Goal: Ask a question

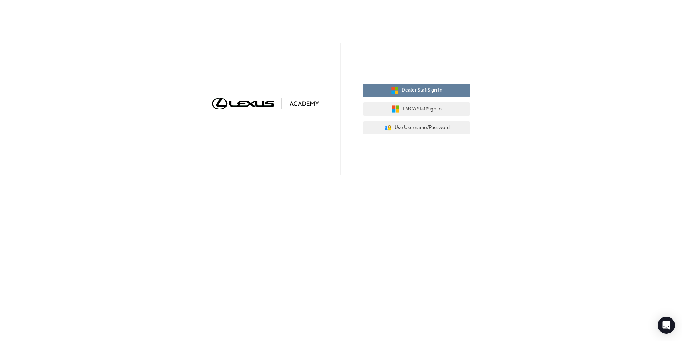
click at [432, 86] on span "Dealer Staff Sign In" at bounding box center [422, 90] width 41 height 8
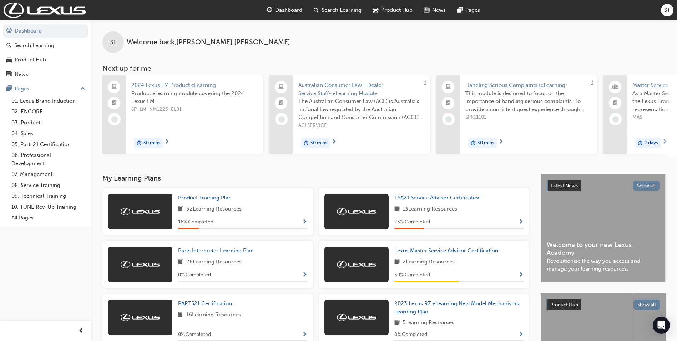
click at [666, 10] on span "ST" at bounding box center [667, 10] width 6 height 8
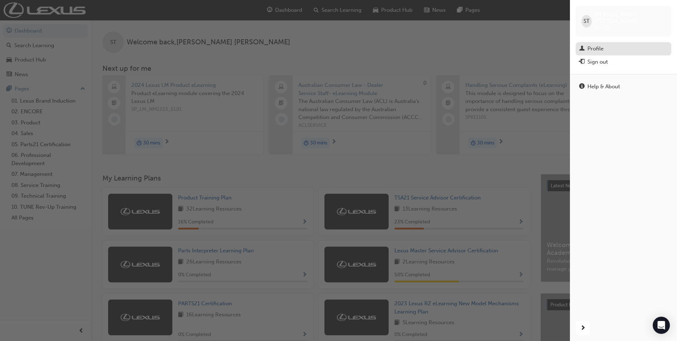
click at [603, 45] on div "Profile" at bounding box center [596, 49] width 16 height 8
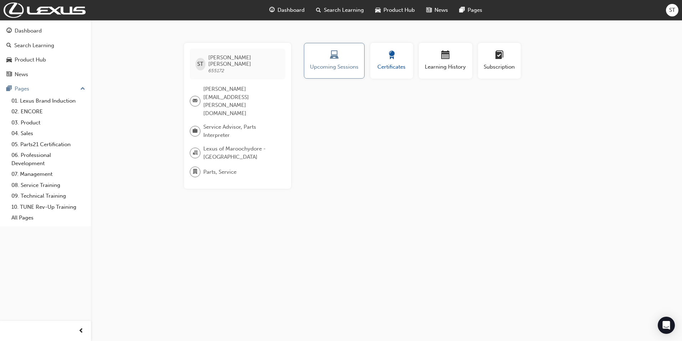
click at [400, 52] on div "button" at bounding box center [392, 56] width 32 height 11
click at [39, 183] on link "08. Service Training" at bounding box center [49, 185] width 80 height 11
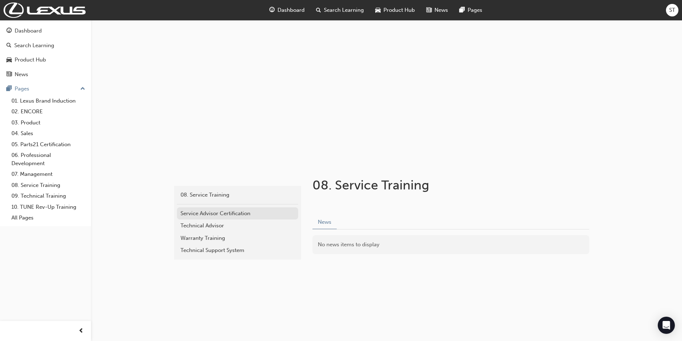
click at [208, 212] on div "Service Advisor Certification" at bounding box center [238, 213] width 114 height 8
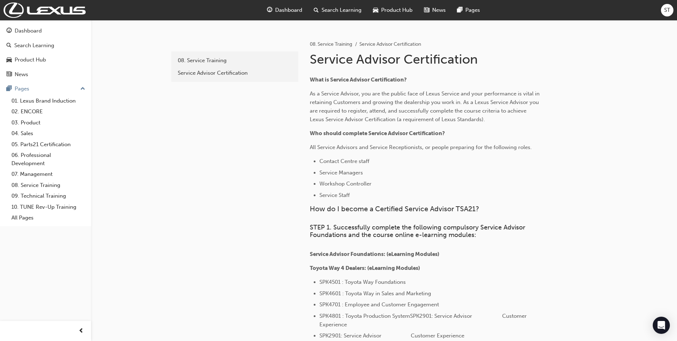
scroll to position [107, 0]
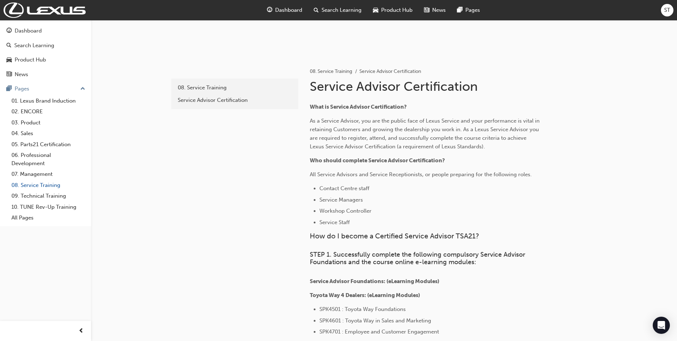
click at [39, 188] on link "08. Service Training" at bounding box center [49, 185] width 80 height 11
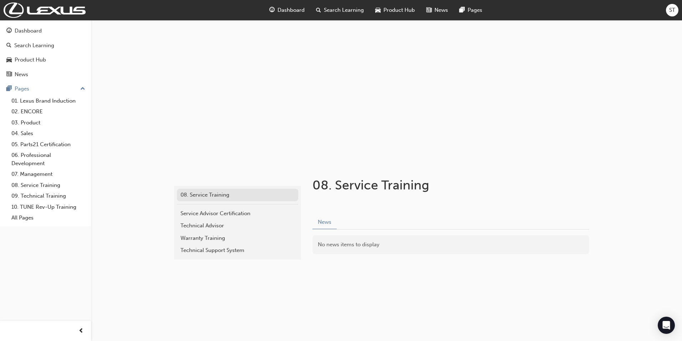
click at [228, 199] on link "08. Service Training" at bounding box center [237, 194] width 121 height 12
click at [384, 238] on div "No news items to display" at bounding box center [451, 244] width 277 height 19
drag, startPoint x: 368, startPoint y: 247, endPoint x: 345, endPoint y: 238, distance: 24.1
click at [367, 247] on div "No news items to display" at bounding box center [451, 244] width 277 height 19
click at [327, 221] on button "News" at bounding box center [325, 222] width 24 height 14
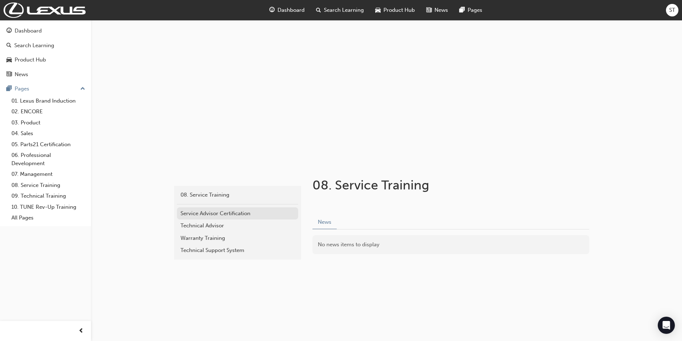
click at [242, 215] on div "Service Advisor Certification" at bounding box center [238, 213] width 114 height 8
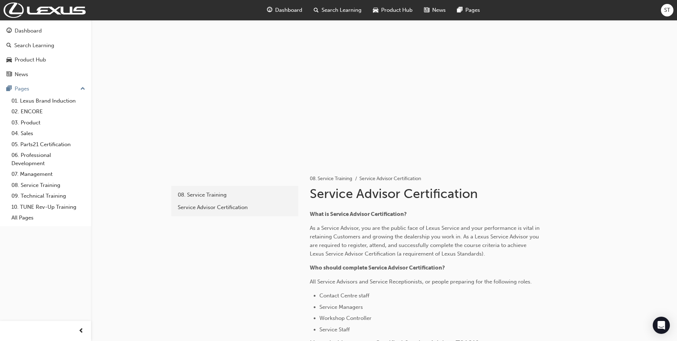
click at [288, 10] on span "Dashboard" at bounding box center [288, 10] width 27 height 8
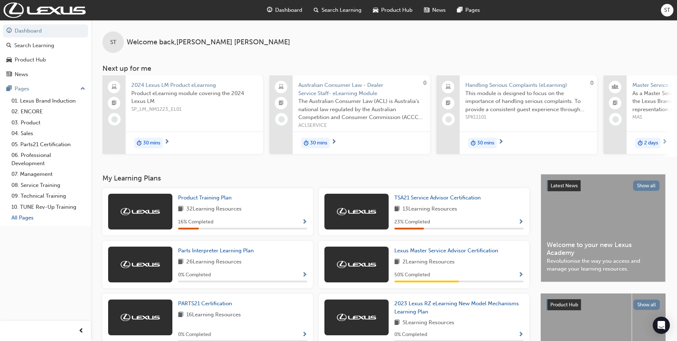
click at [16, 212] on link "All Pages" at bounding box center [49, 217] width 80 height 11
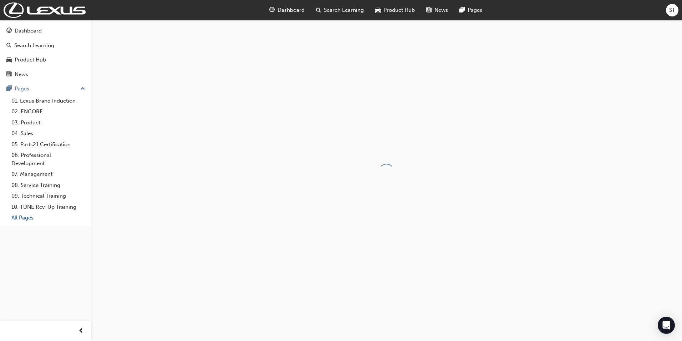
click at [17, 212] on link "All Pages" at bounding box center [49, 217] width 80 height 11
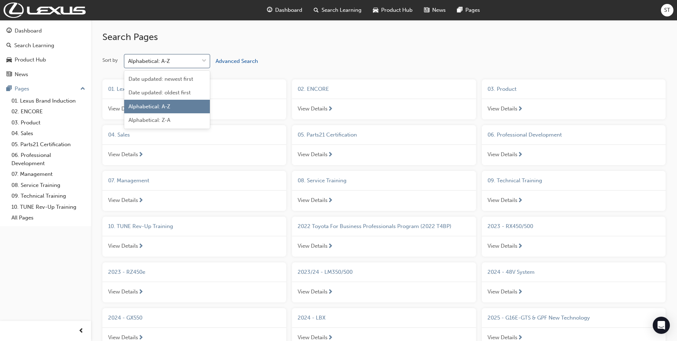
click at [206, 57] on span "down-icon" at bounding box center [204, 60] width 5 height 9
click at [129, 58] on input "Sort by option Alphabetical: A-Z focused, 3 of 4. 4 results available. Use Up a…" at bounding box center [128, 61] width 1 height 6
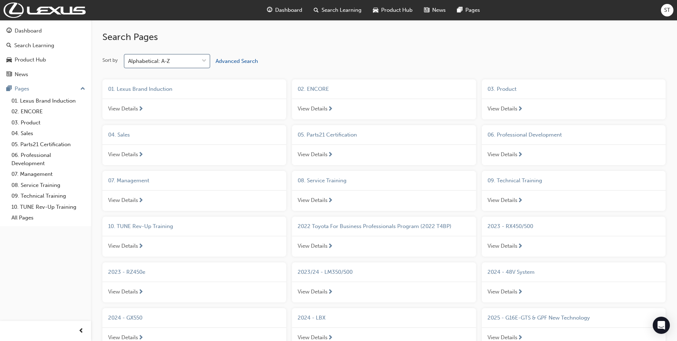
click at [187, 64] on div "Alphabetical: A-Z" at bounding box center [162, 61] width 74 height 12
click at [129, 64] on input "Sort by 0 results available. Select is focused ,type to refine list, press Down…" at bounding box center [128, 61] width 1 height 6
click at [326, 200] on span "View Details" at bounding box center [313, 200] width 30 height 8
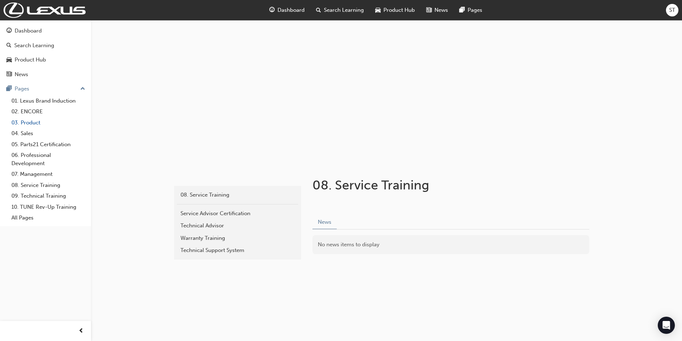
click at [36, 122] on link "03. Product" at bounding box center [49, 122] width 80 height 11
click at [36, 121] on link "03. Product" at bounding box center [49, 122] width 80 height 11
click at [34, 115] on link "02. ENCORE" at bounding box center [49, 111] width 80 height 11
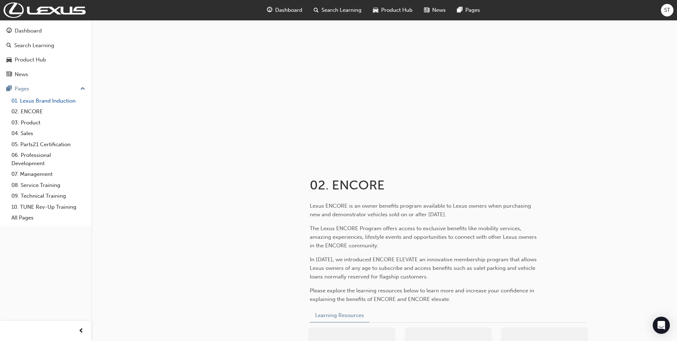
click at [45, 96] on link "01. Lexus Brand Induction" at bounding box center [49, 100] width 80 height 11
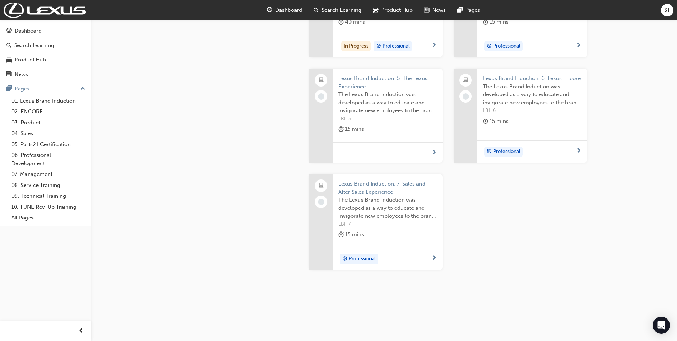
scroll to position [384, 0]
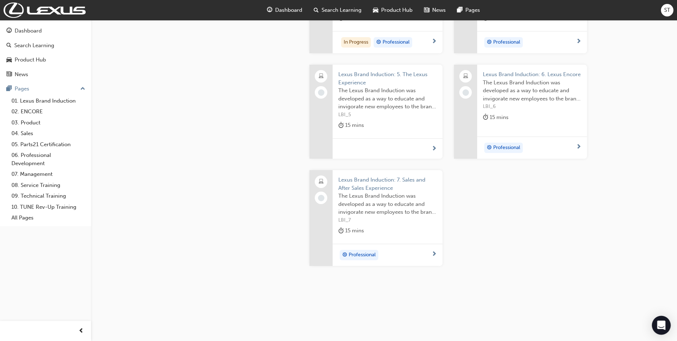
click at [663, 327] on icon "Open Intercom Messenger" at bounding box center [661, 324] width 8 height 9
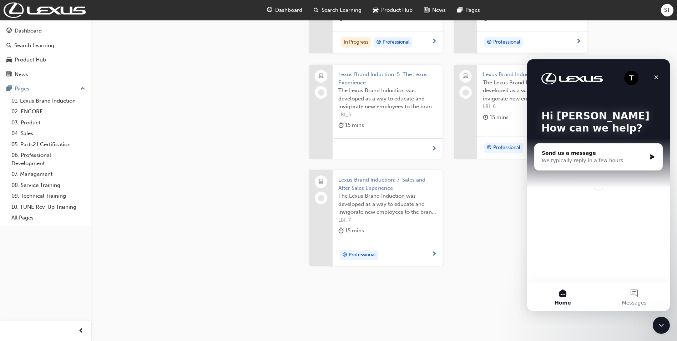
scroll to position [0, 0]
click at [572, 159] on div "We typically reply in a few hours" at bounding box center [594, 160] width 105 height 7
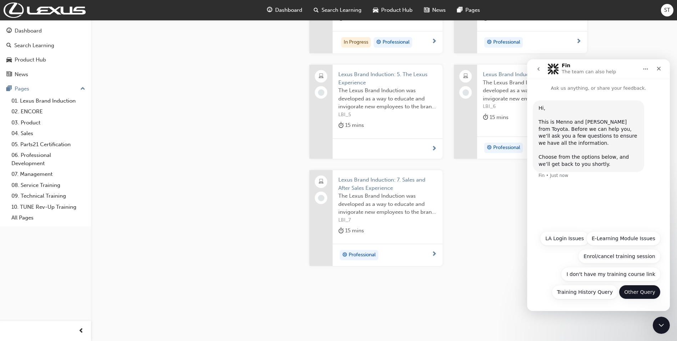
click at [638, 290] on button "Other Query" at bounding box center [640, 291] width 42 height 14
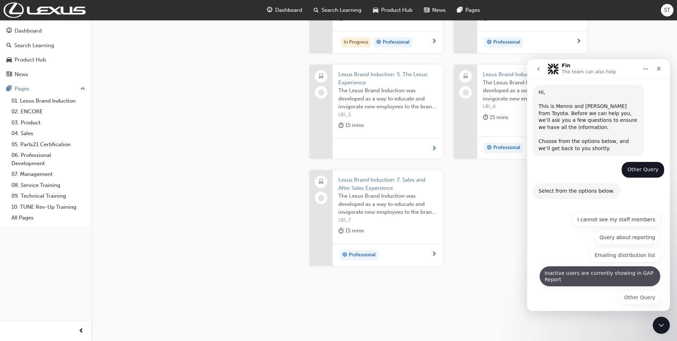
scroll to position [21, 0]
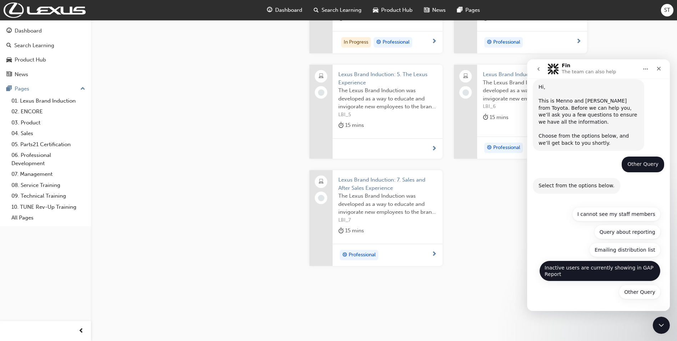
click at [595, 273] on button "Inactive users are currently showing in GAP Report" at bounding box center [599, 270] width 121 height 21
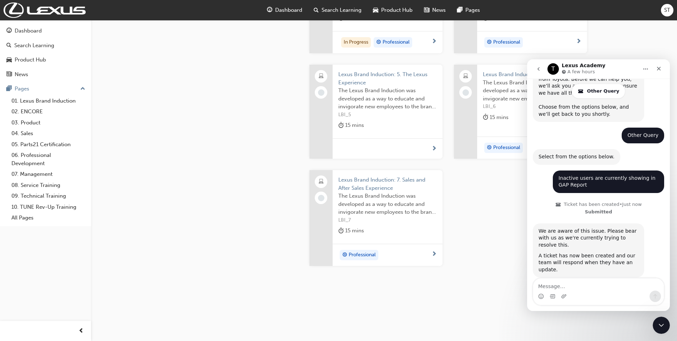
scroll to position [90, 0]
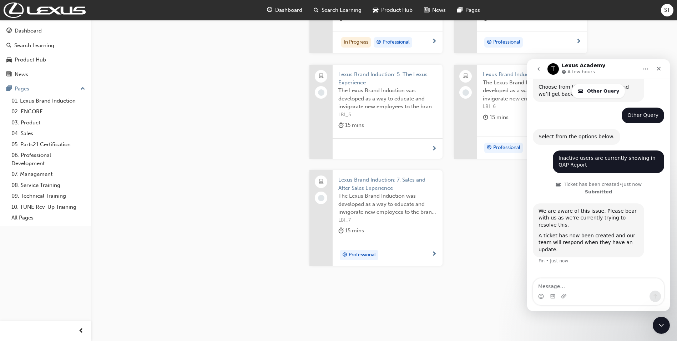
click at [603, 288] on textarea "Message…" at bounding box center [598, 284] width 131 height 12
type textarea "not my concern"
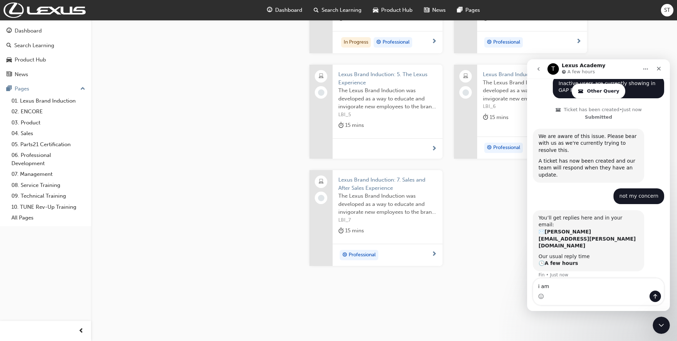
scroll to position [164, 0]
click at [631, 285] on textarea "i am searching for a certificate of" at bounding box center [598, 284] width 131 height 12
type textarea "i am searching for a certificate of completion"
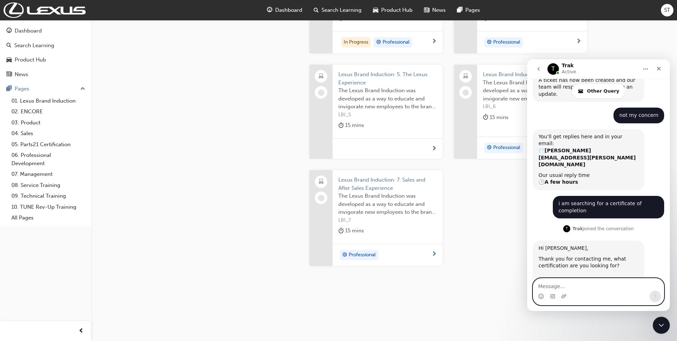
scroll to position [263, 0]
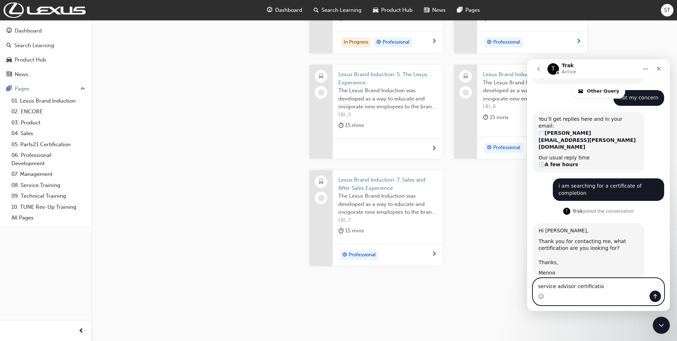
type textarea "service advisor certification"
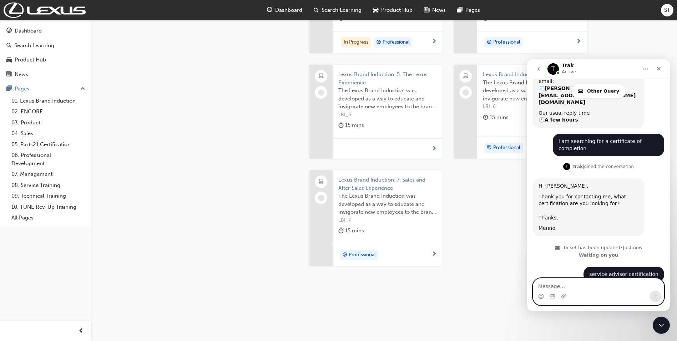
scroll to position [308, 0]
